Goal: Navigation & Orientation: Find specific page/section

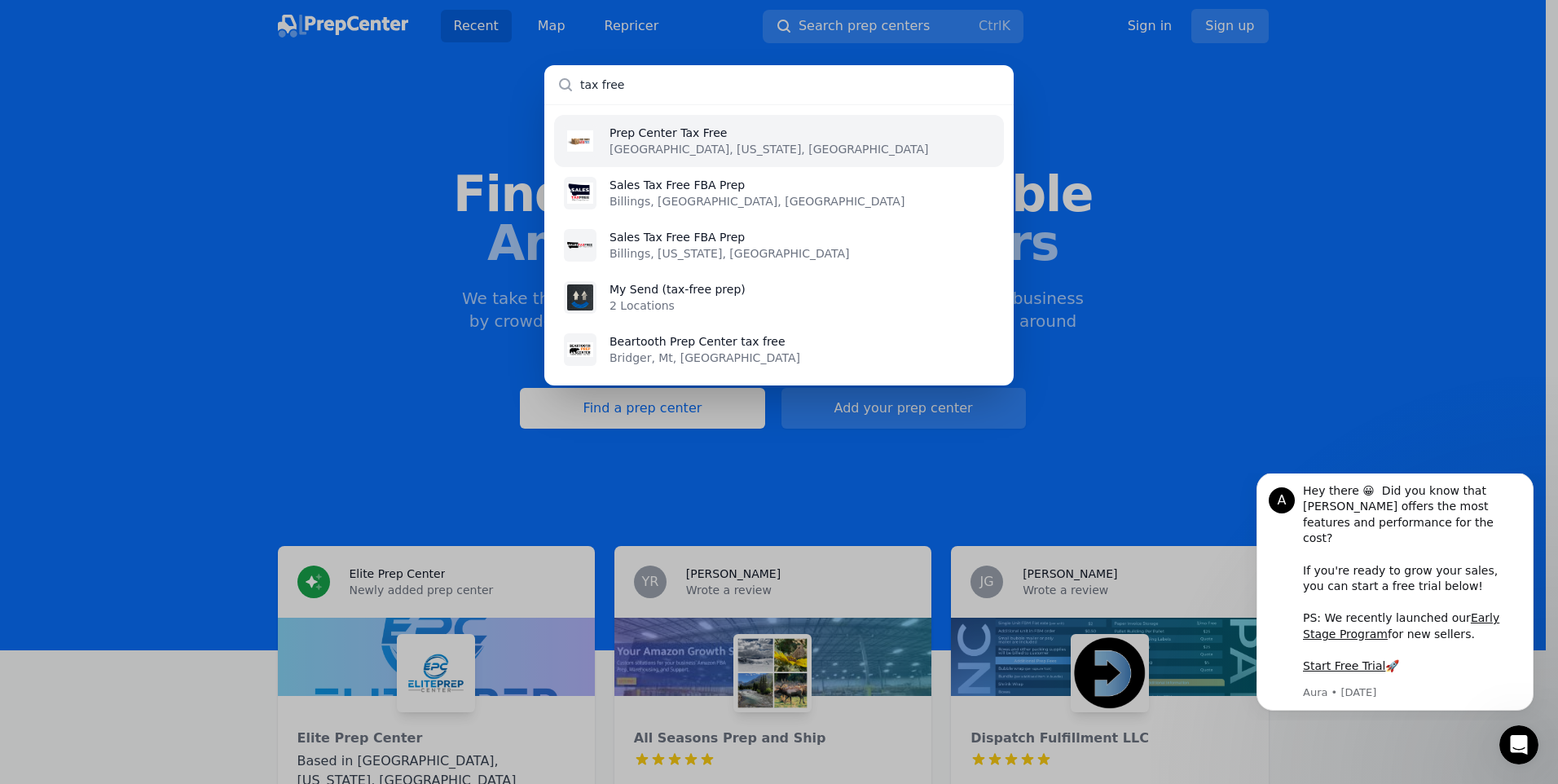
type input "tax free"
click at [723, 139] on li "Prep Center Tax Free [GEOGRAPHIC_DATA], [US_STATE], [GEOGRAPHIC_DATA]" at bounding box center [779, 140] width 449 height 52
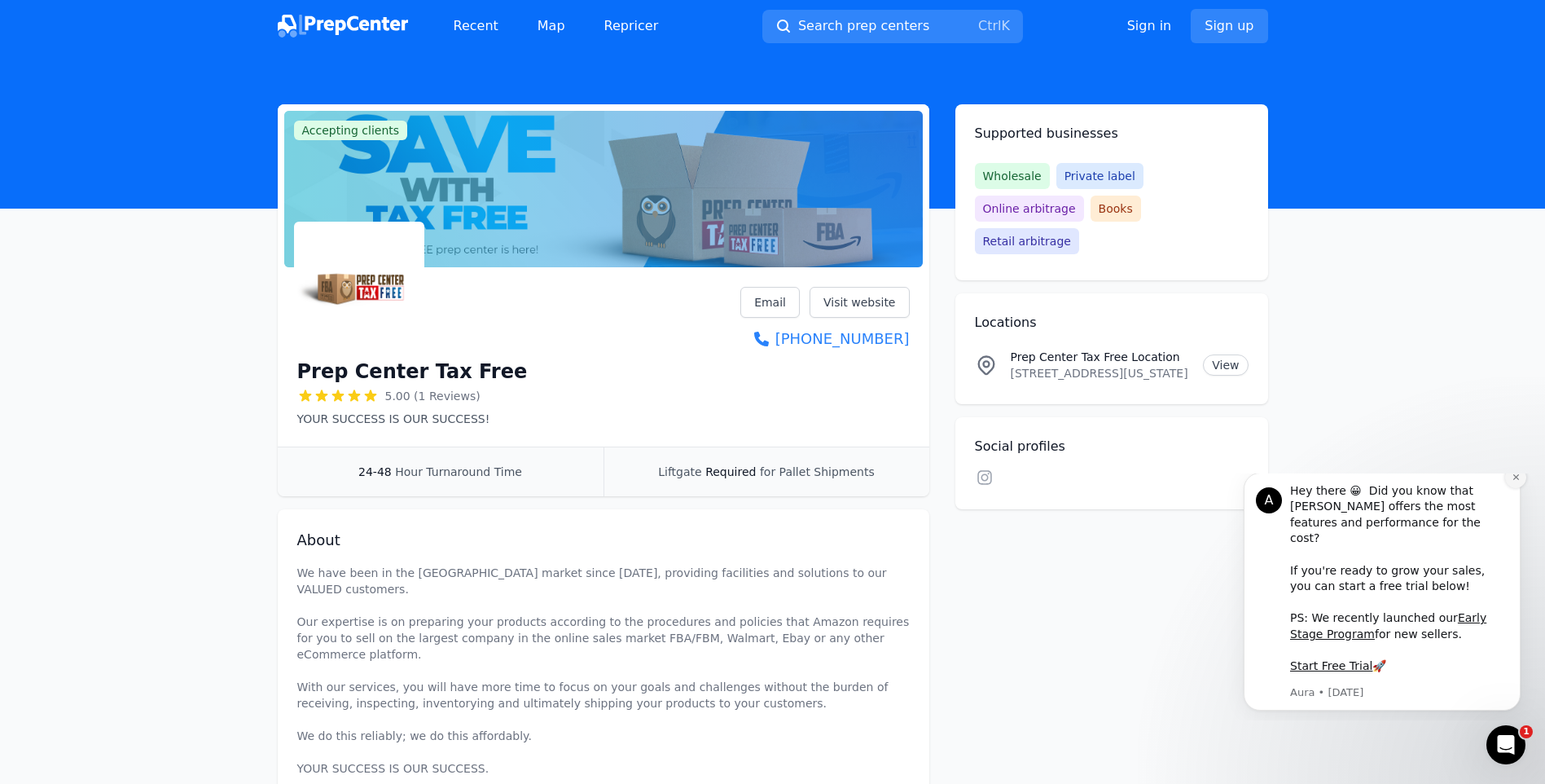
click at [1514, 480] on icon "Dismiss notification" at bounding box center [1515, 477] width 6 height 6
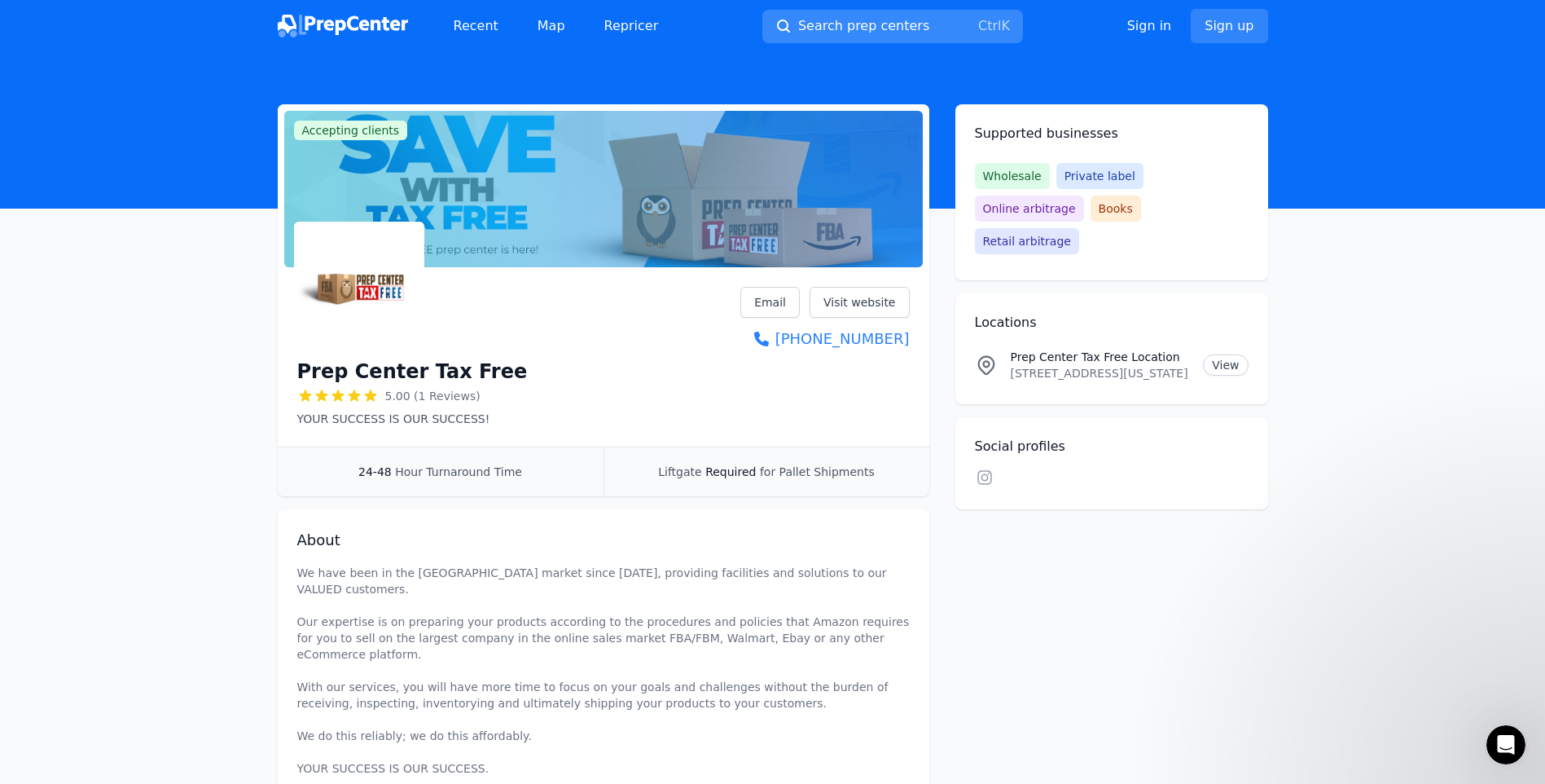
click at [825, 29] on span "Search prep centers" at bounding box center [864, 26] width 131 height 19
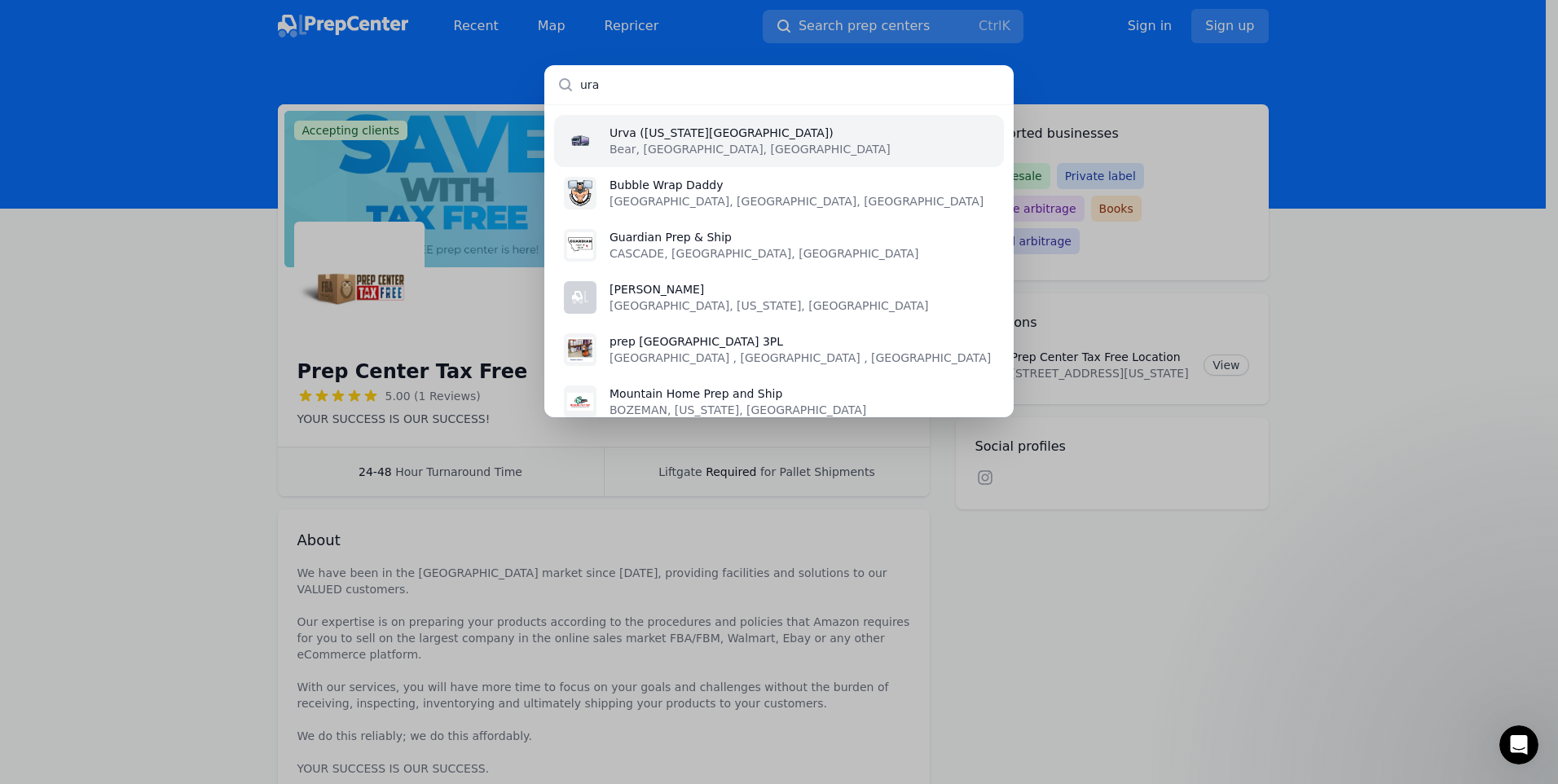
type input "urva"
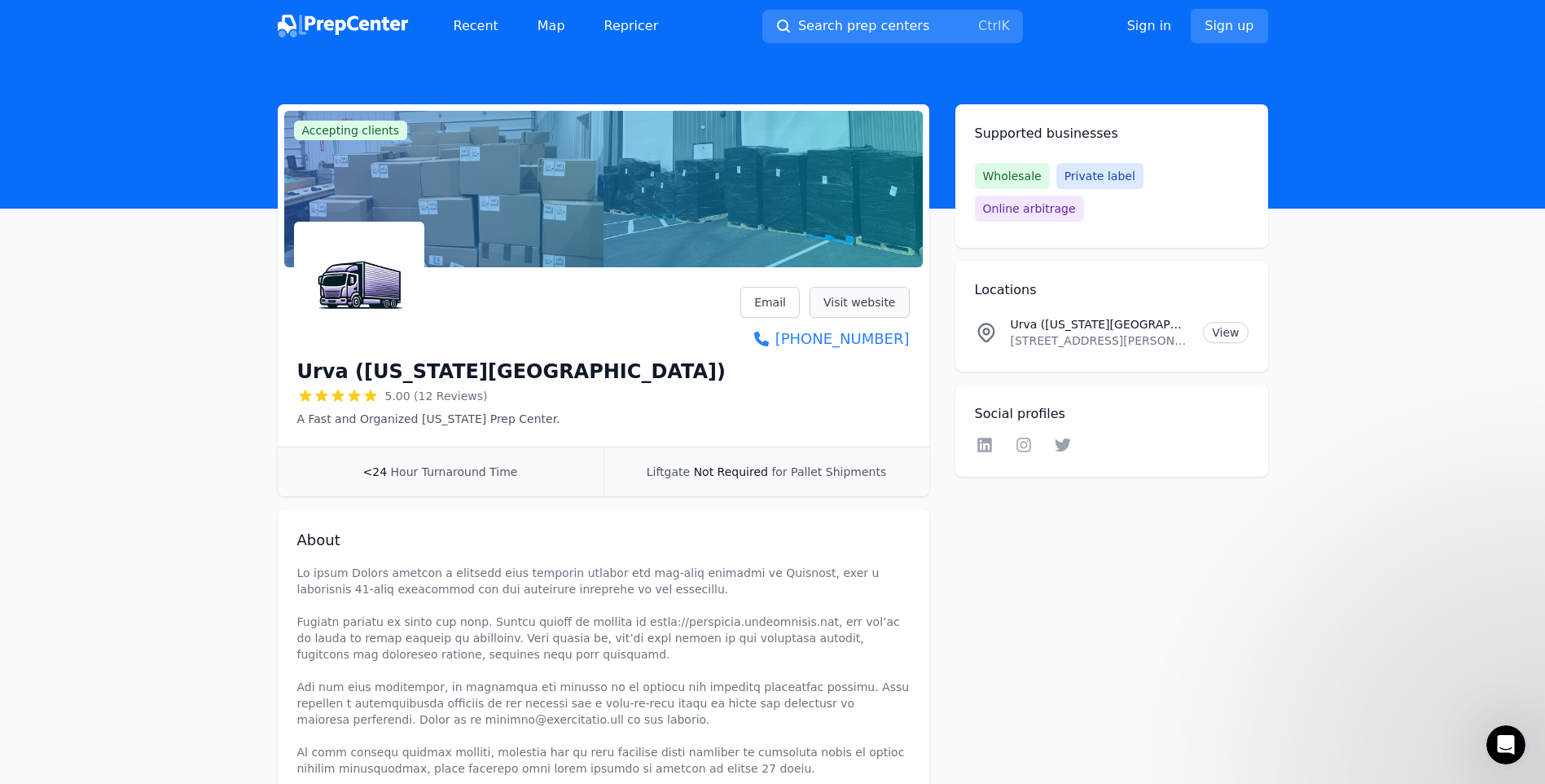
click at [860, 300] on link "Visit website" at bounding box center [860, 302] width 100 height 31
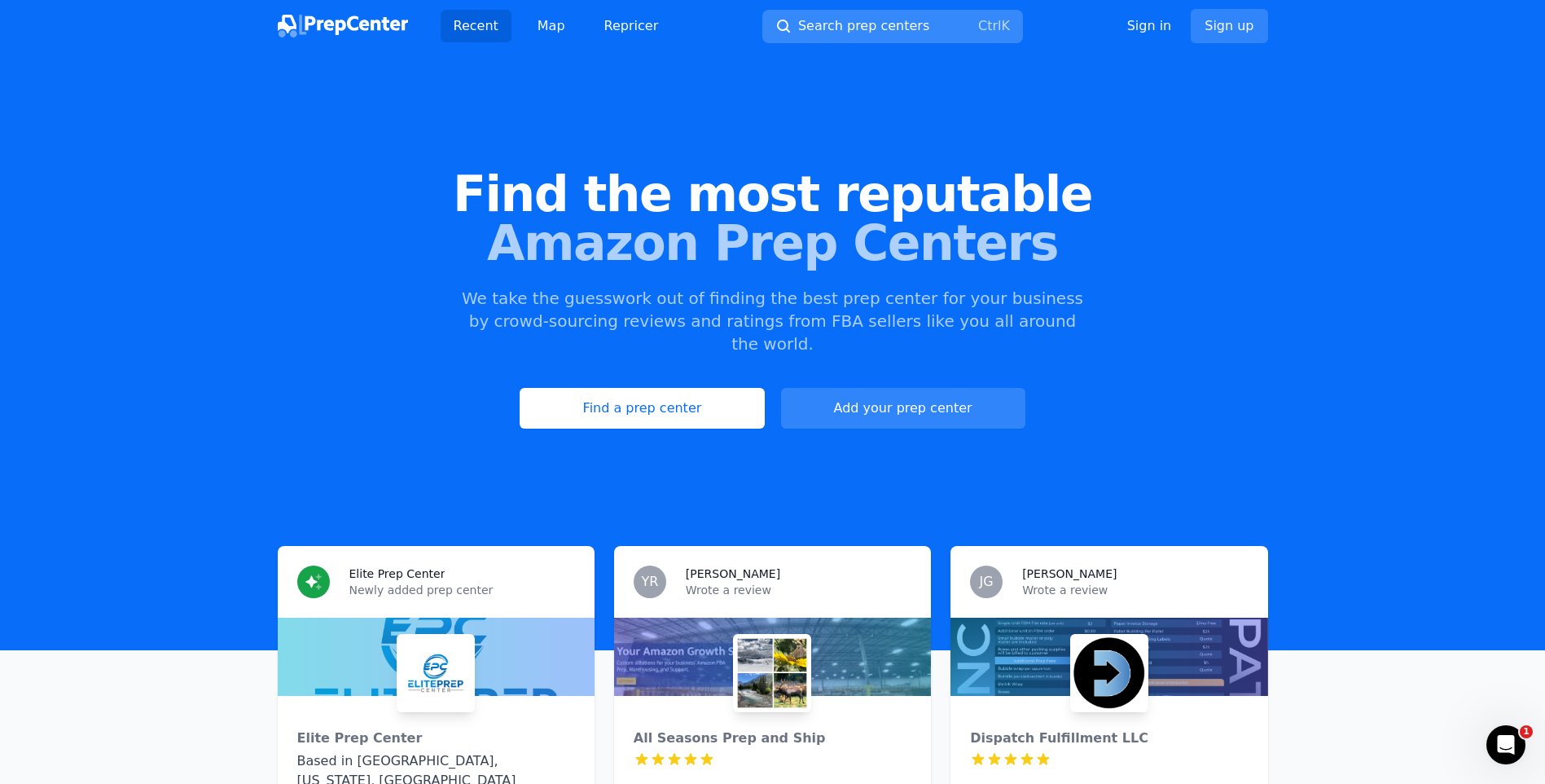
click at [937, 28] on button "Search prep centers Ctrl K" at bounding box center [892, 26] width 261 height 34
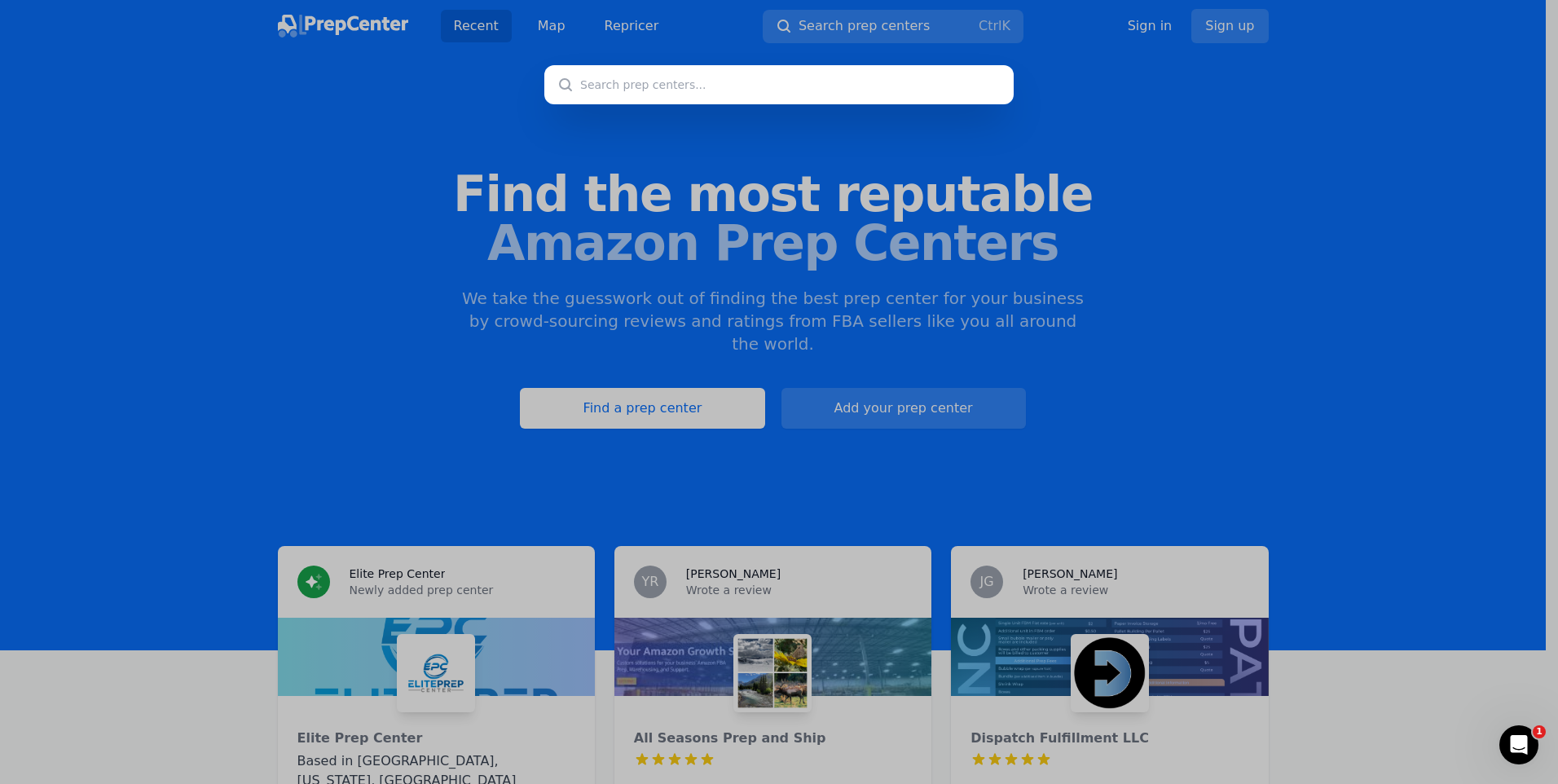
click at [899, 26] on div at bounding box center [779, 392] width 1558 height 784
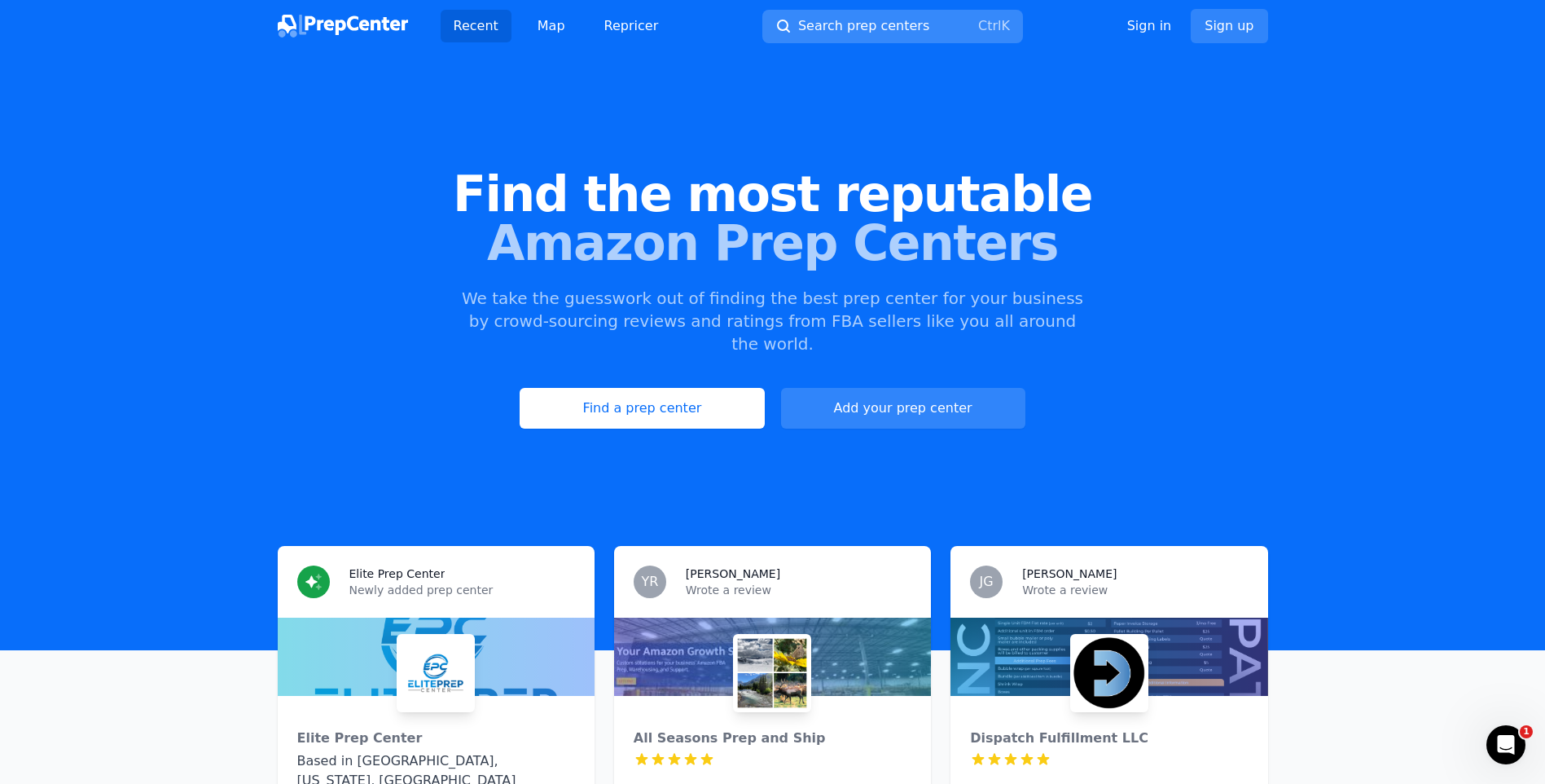
click at [869, 28] on span "Search prep centers" at bounding box center [864, 26] width 131 height 19
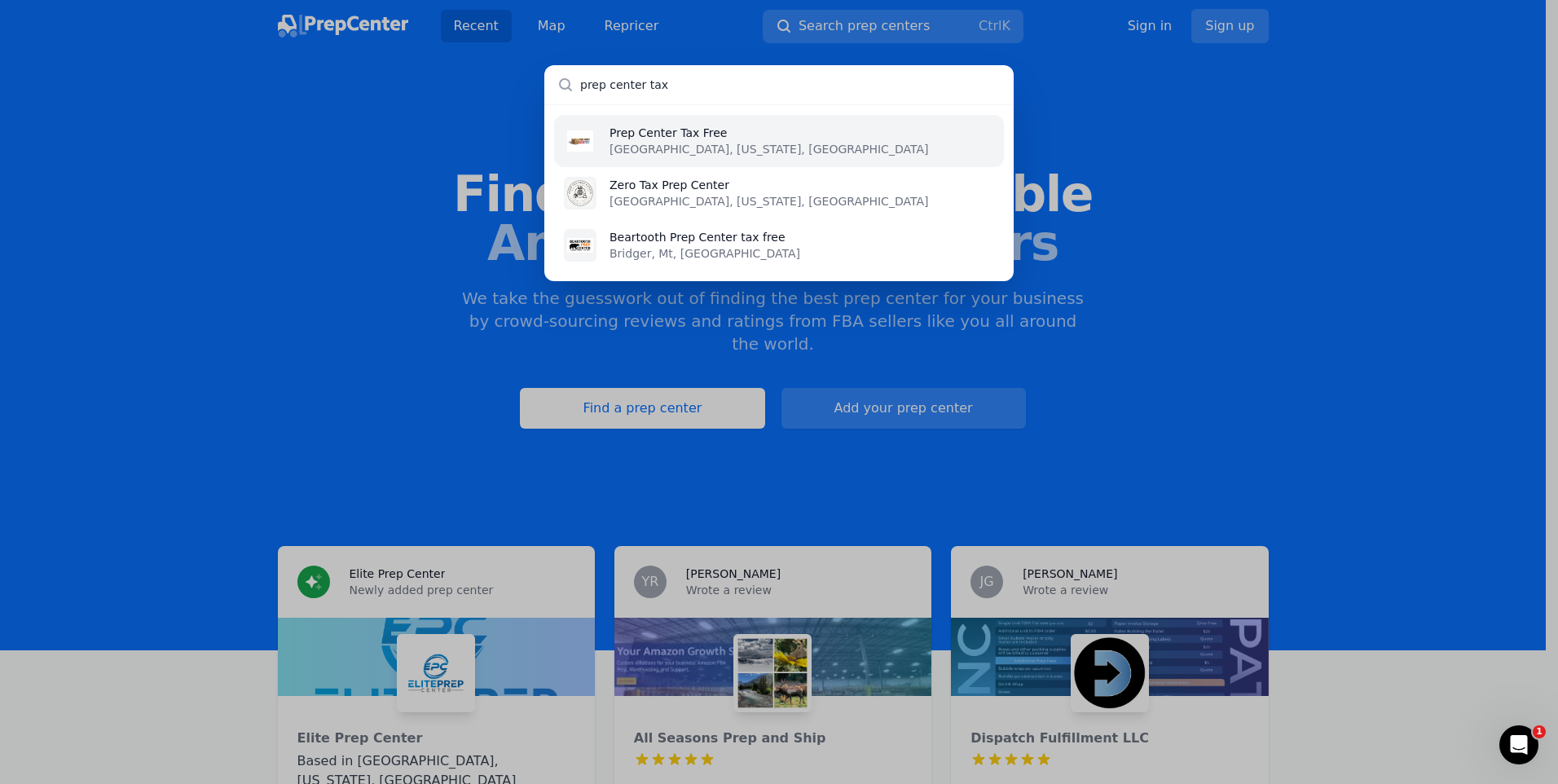
type input "prep center tax"
click at [676, 142] on p "[GEOGRAPHIC_DATA], [US_STATE], [GEOGRAPHIC_DATA]" at bounding box center [768, 148] width 319 height 16
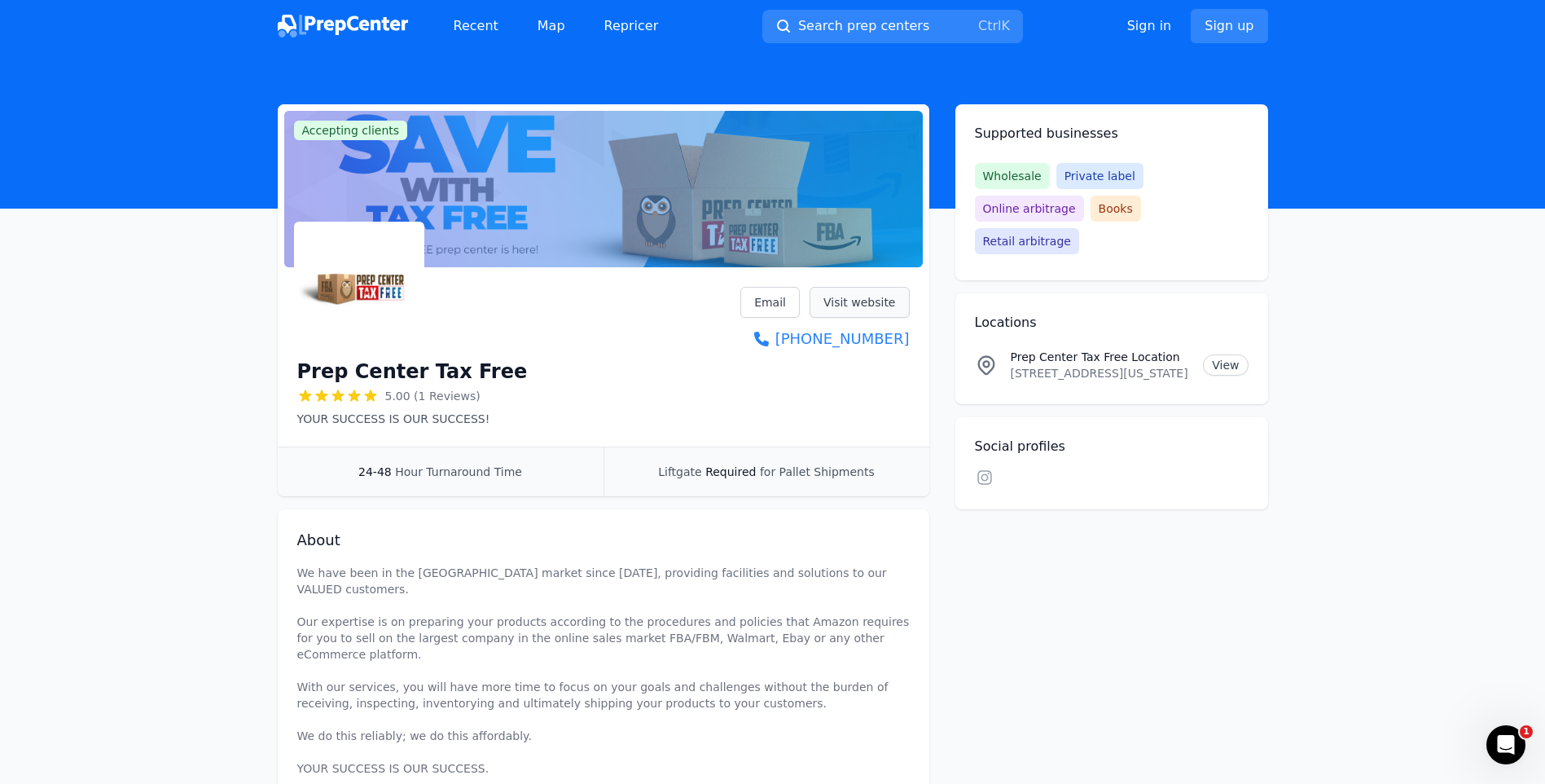
click at [863, 300] on link "Visit website" at bounding box center [860, 302] width 100 height 31
click at [927, 26] on button "Search prep centers Ctrl K" at bounding box center [892, 26] width 261 height 34
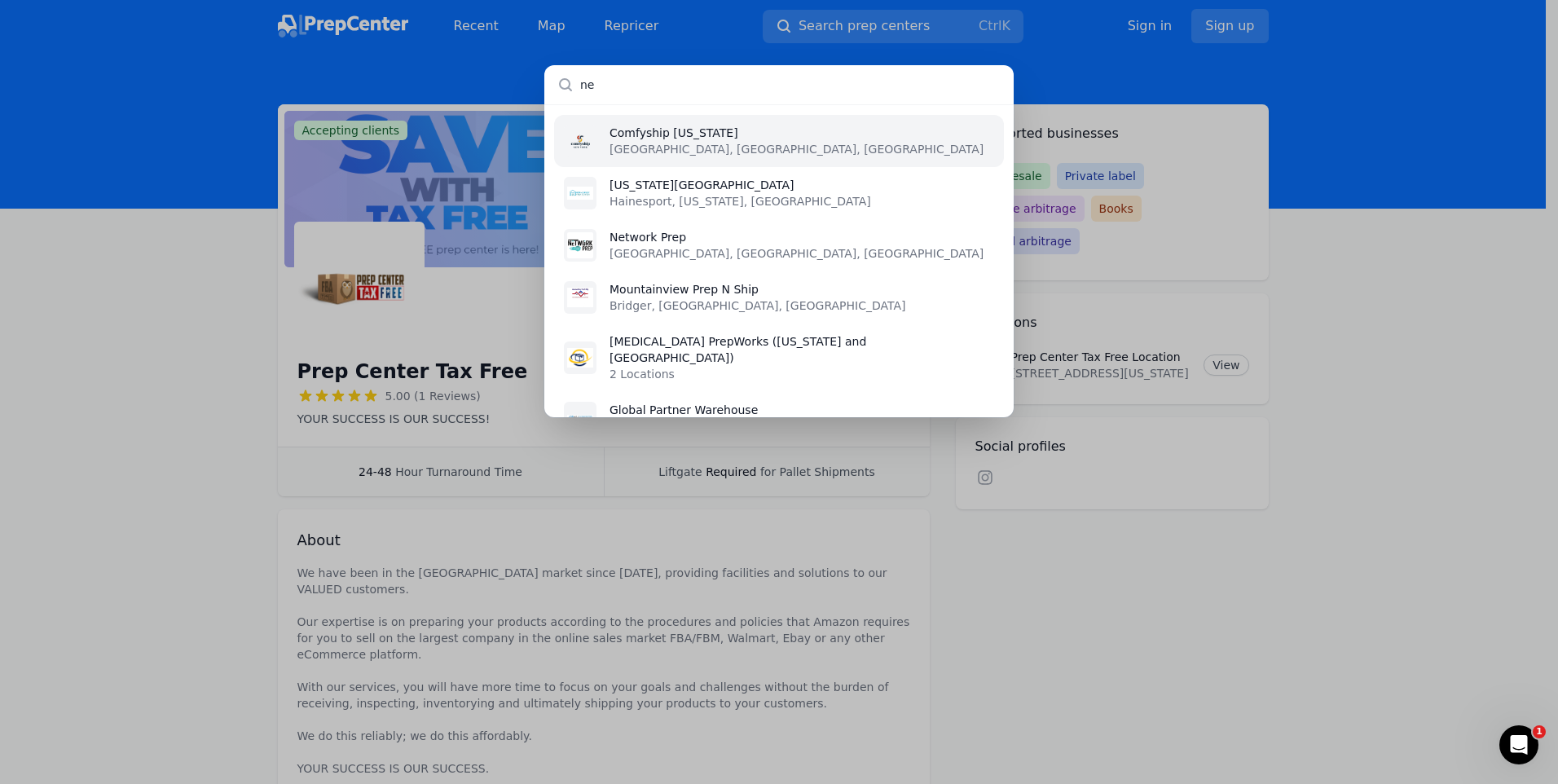
type input "n"
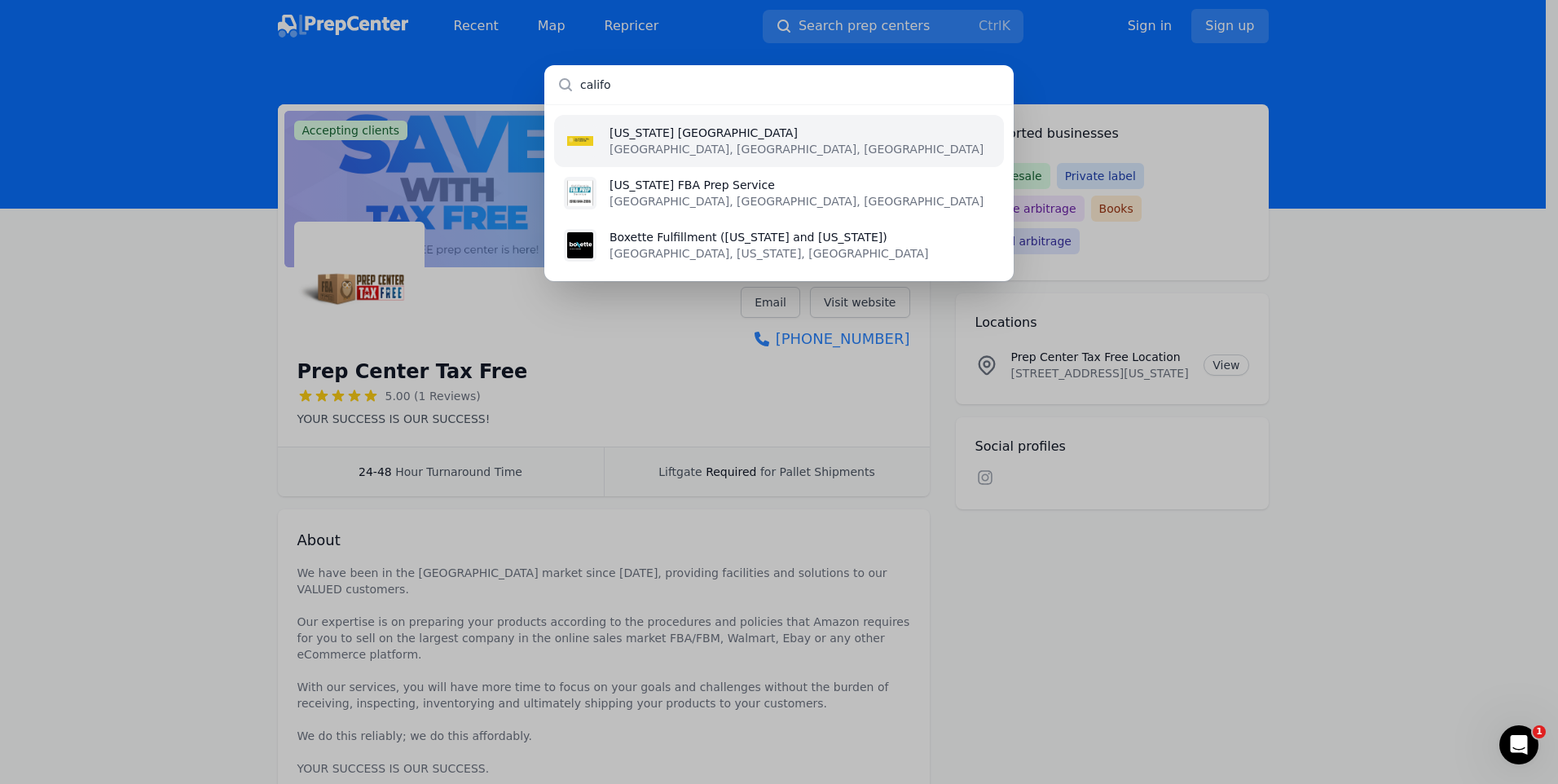
type input "califor"
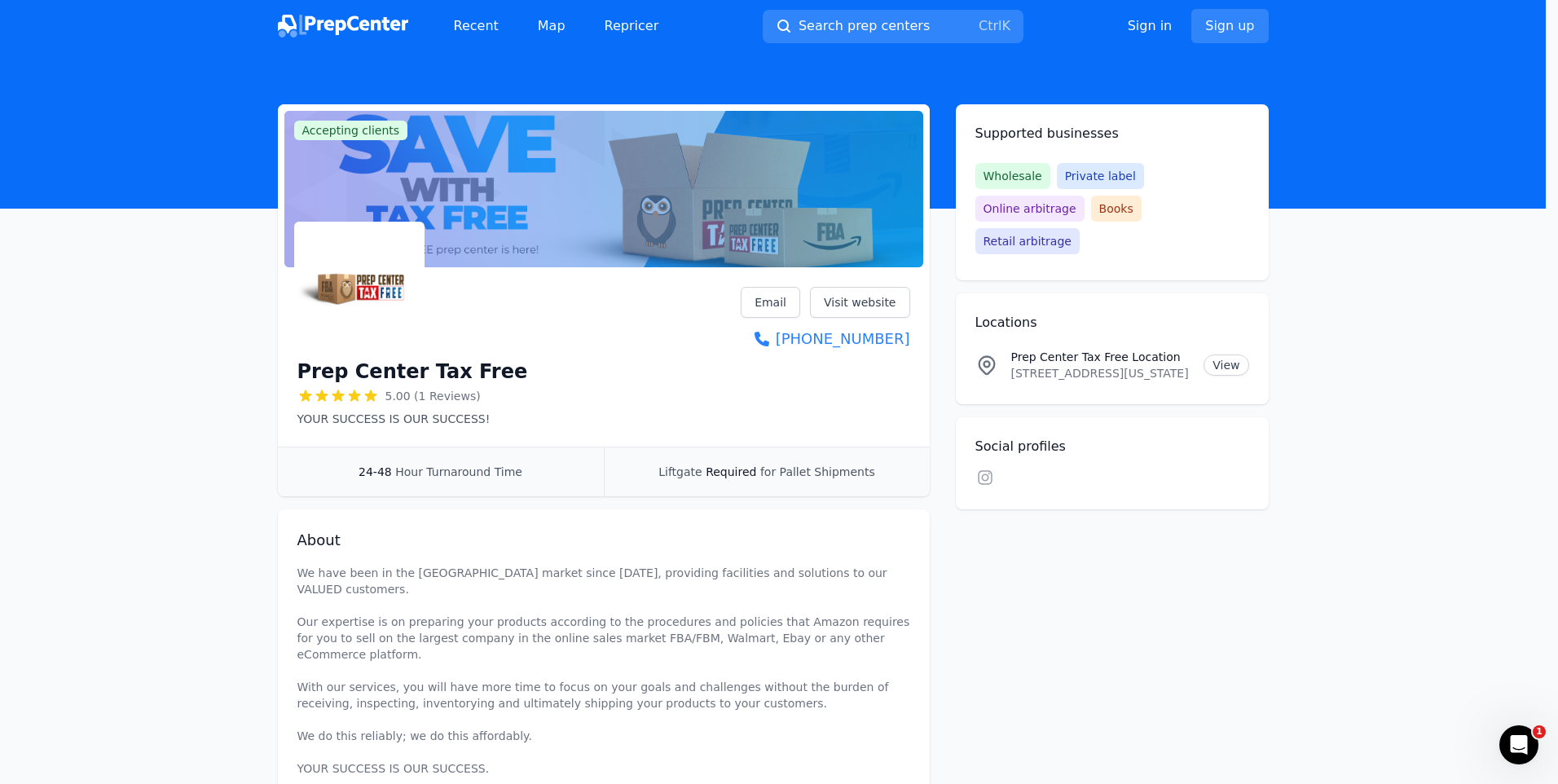
click at [132, 73] on div at bounding box center [779, 392] width 1558 height 784
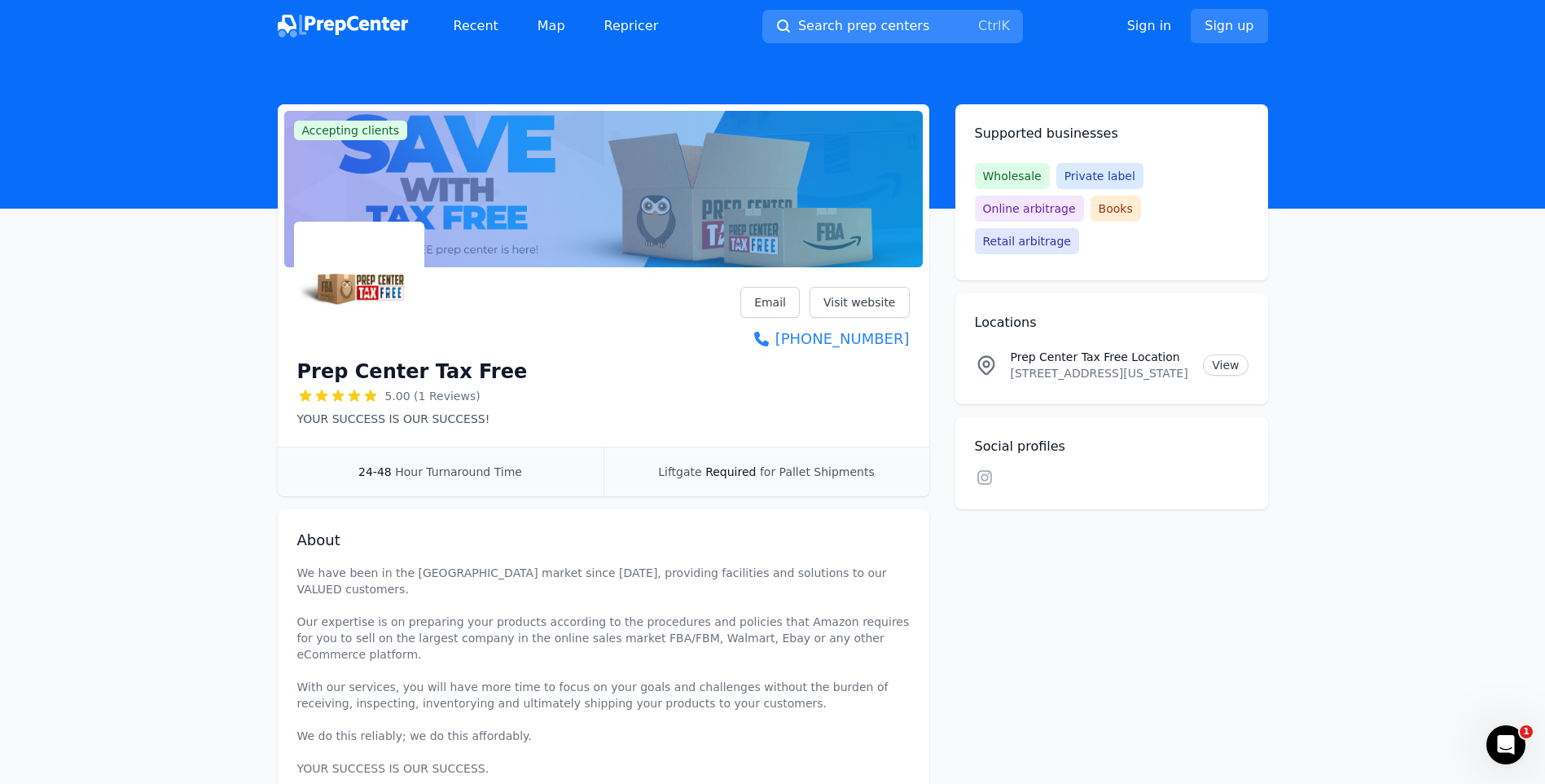
click at [927, 19] on button "Search prep centers Ctrl K" at bounding box center [892, 26] width 261 height 34
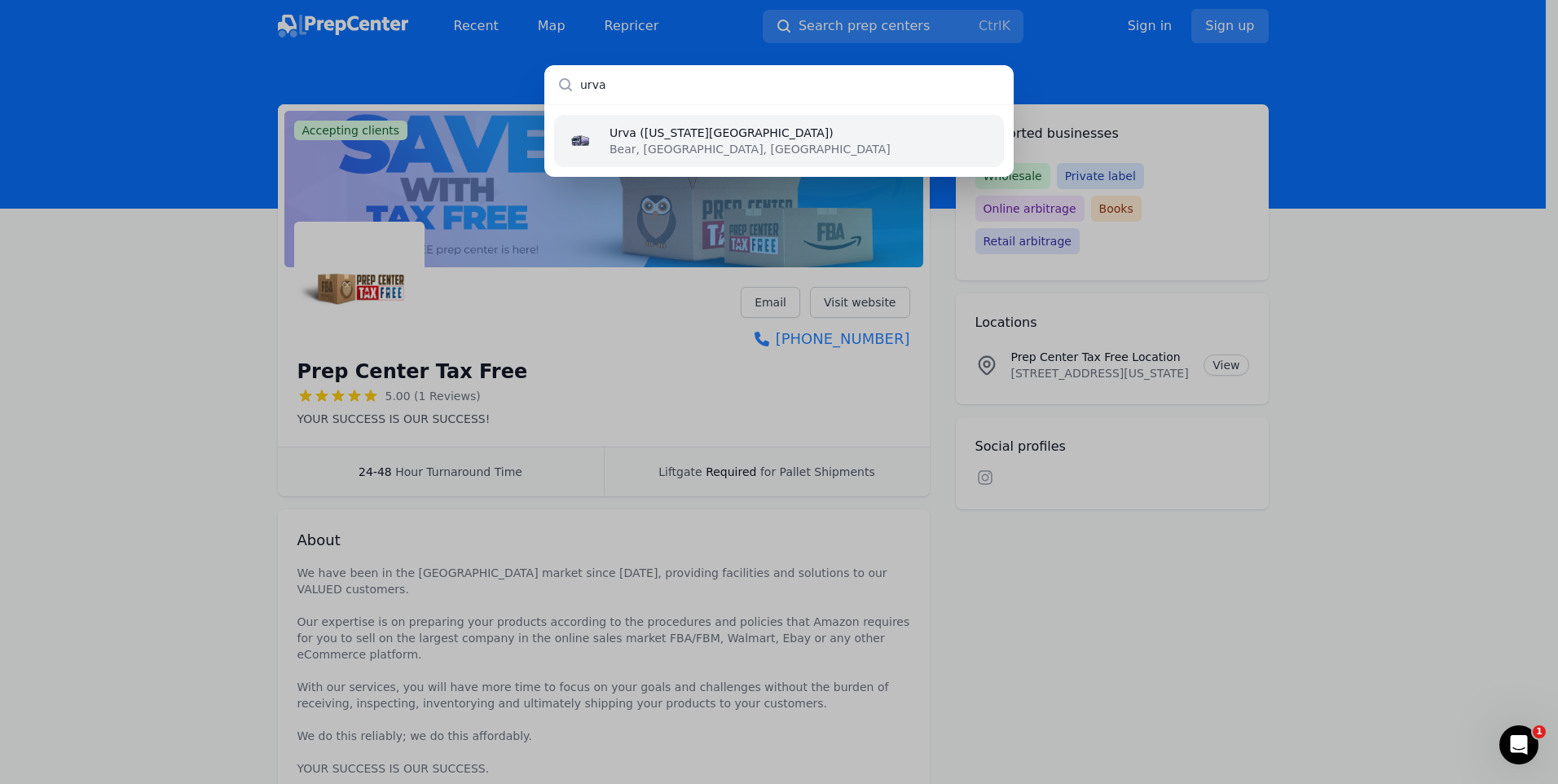
type input "urva"
click at [651, 139] on p "Urva ([US_STATE][GEOGRAPHIC_DATA])" at bounding box center [750, 133] width 281 height 16
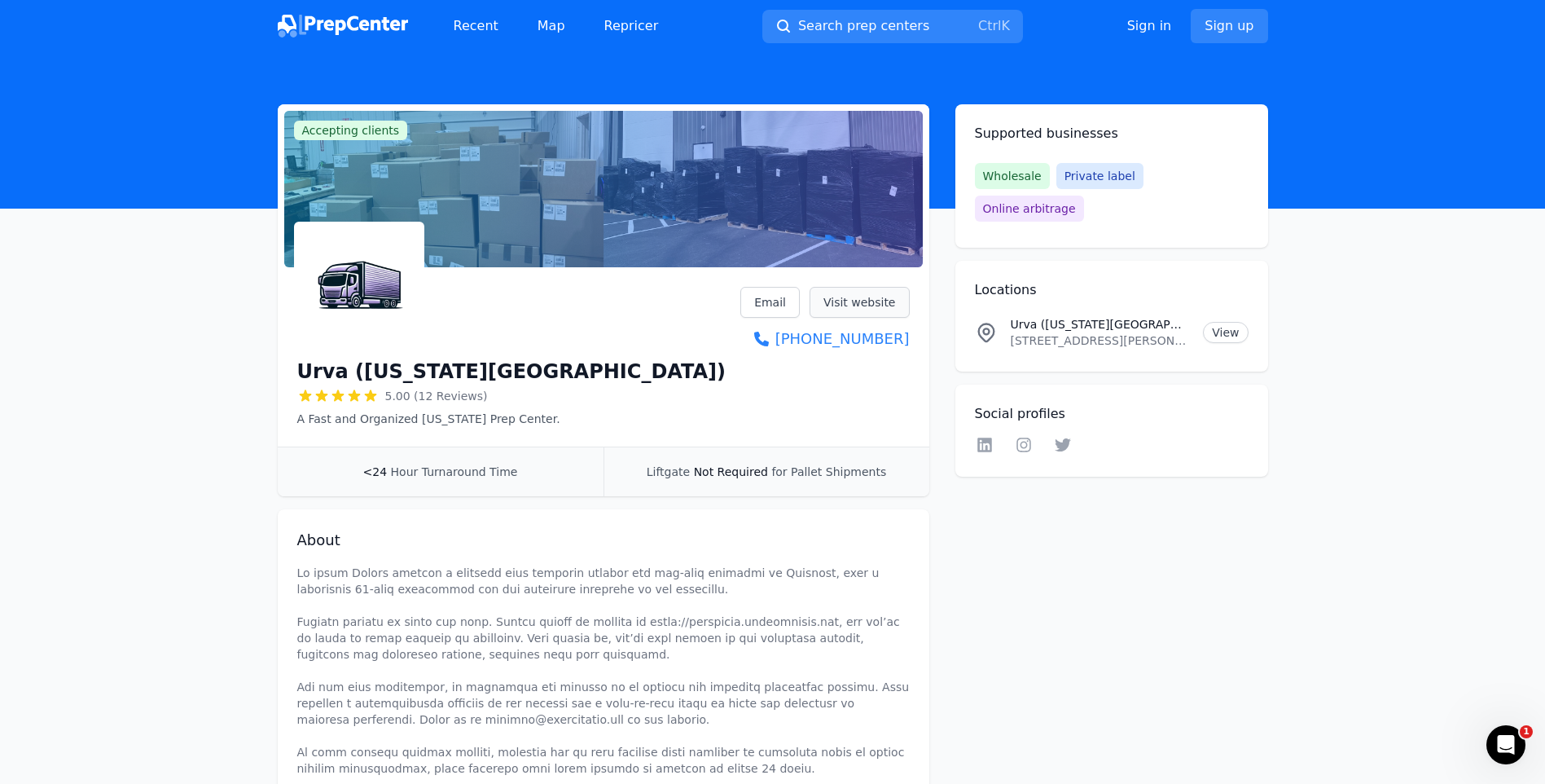
click at [853, 304] on link "Visit website" at bounding box center [860, 302] width 100 height 31
